Goal: Information Seeking & Learning: Learn about a topic

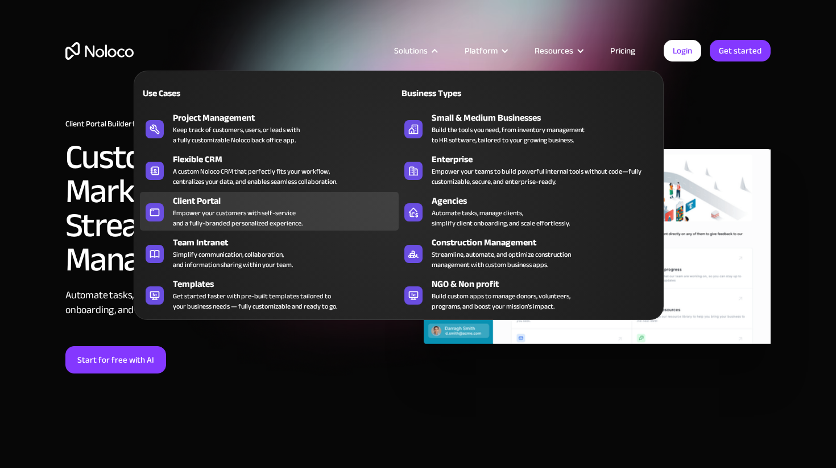
click at [270, 209] on div "Empower your customers with self-service and a fully-branded personalized exper…" at bounding box center [238, 218] width 130 height 20
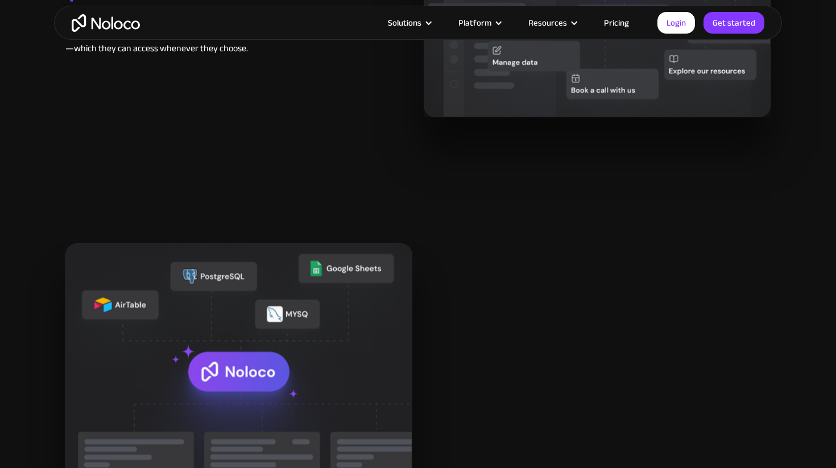
scroll to position [1451, 0]
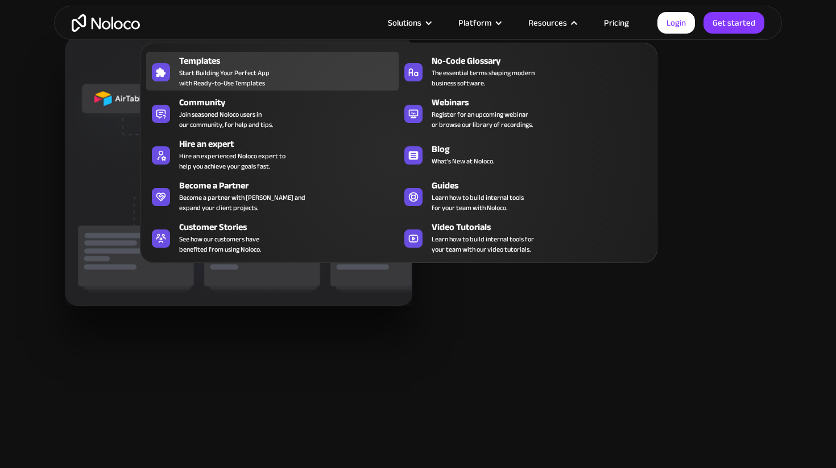
click at [303, 74] on div "Templates Start Building Your Perfect App with Ready-to-Use Templates" at bounding box center [286, 71] width 214 height 34
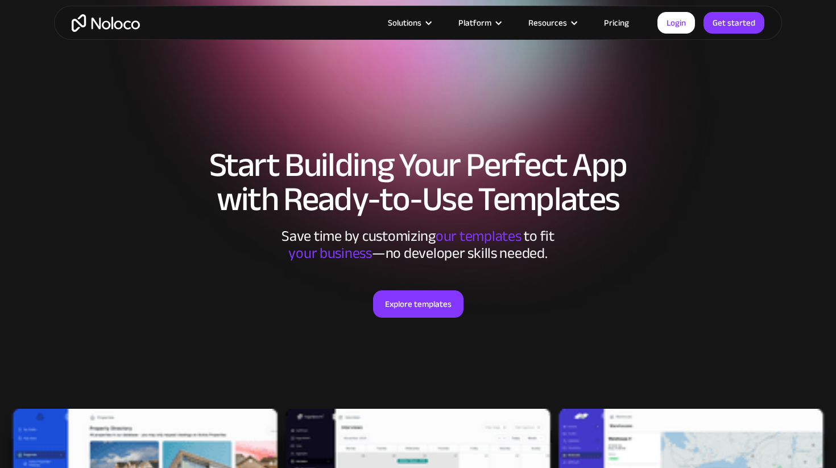
scroll to position [199, 0]
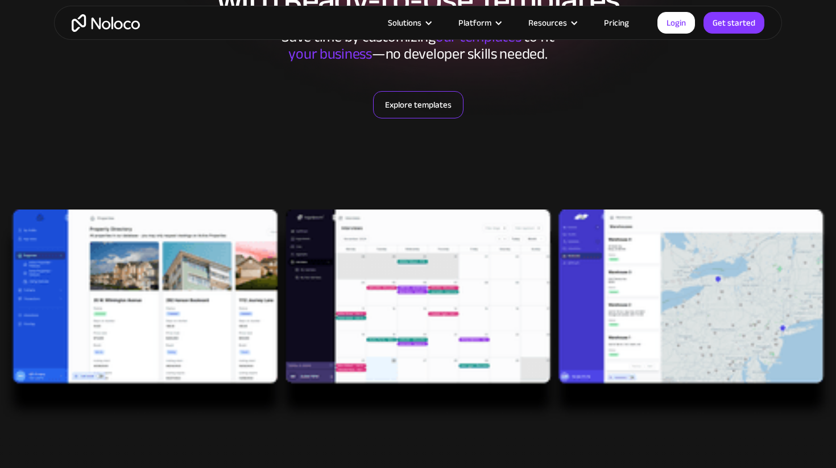
click at [419, 115] on link "Explore templates" at bounding box center [418, 104] width 90 height 27
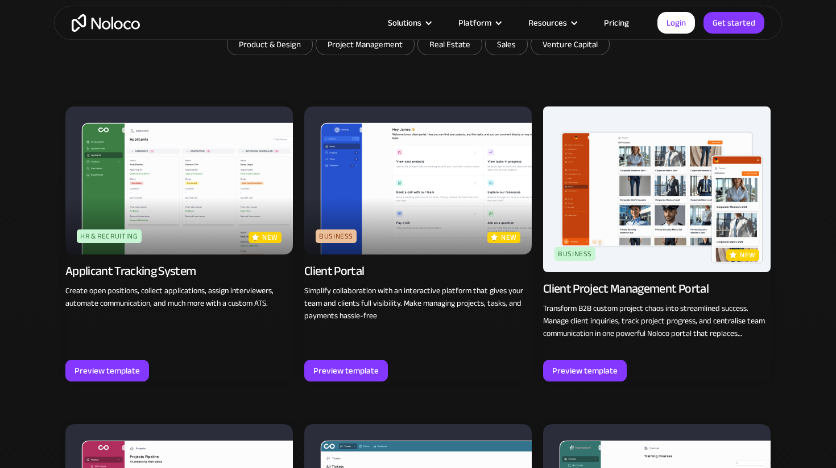
scroll to position [787, 0]
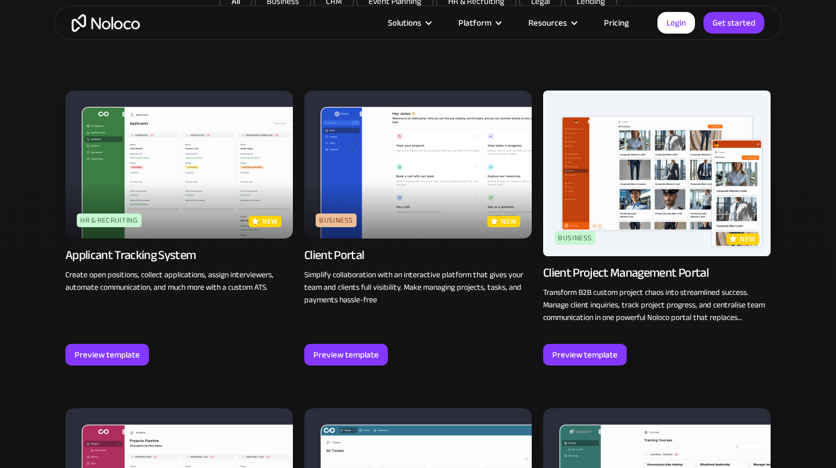
drag, startPoint x: 579, startPoint y: 291, endPoint x: 595, endPoint y: 291, distance: 15.9
click at [595, 291] on p "Transform B2B custom project chaos into streamlined success. Manage client inqu…" at bounding box center [657, 305] width 228 height 38
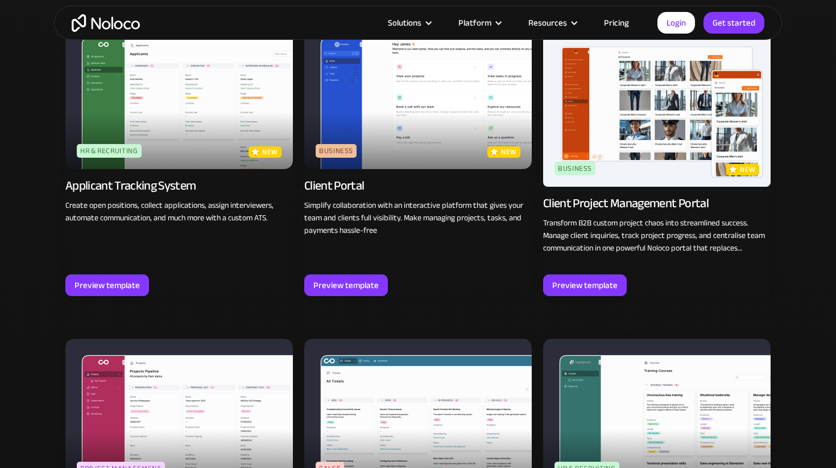
scroll to position [1027, 0]
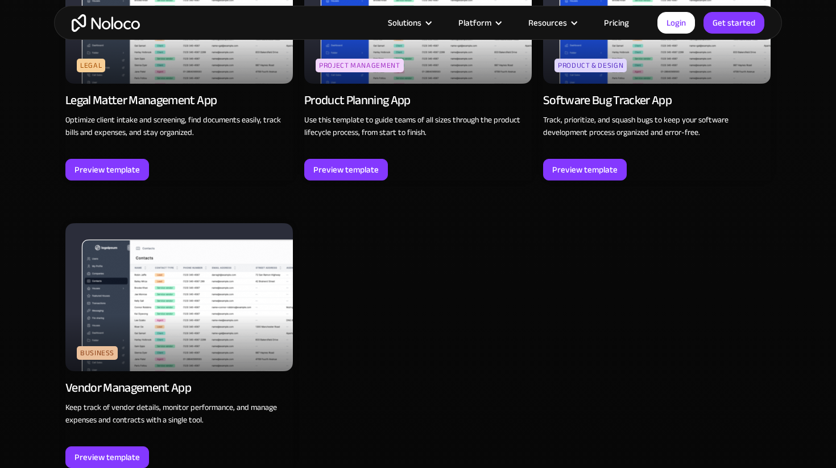
scroll to position [3481, 0]
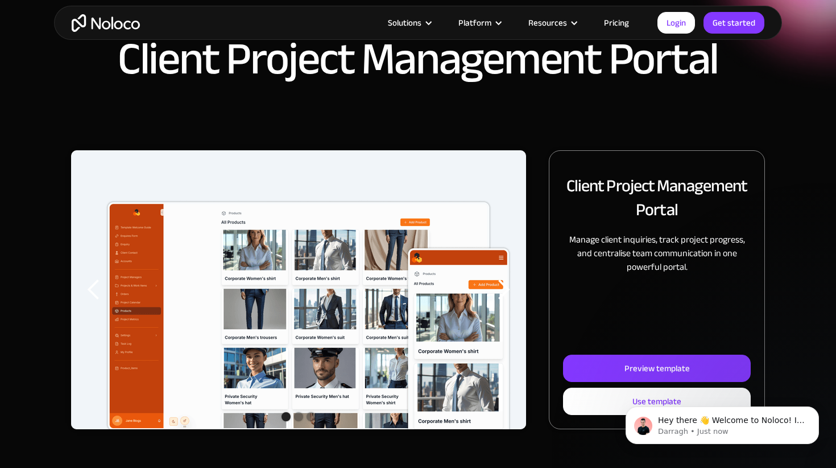
scroll to position [128, 0]
